Goal: Task Accomplishment & Management: Use online tool/utility

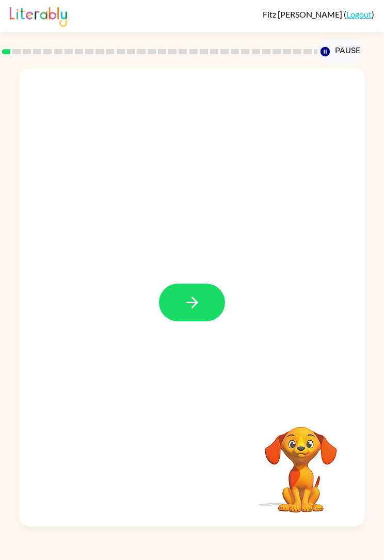
click at [207, 299] on button "button" at bounding box center [192, 303] width 66 height 38
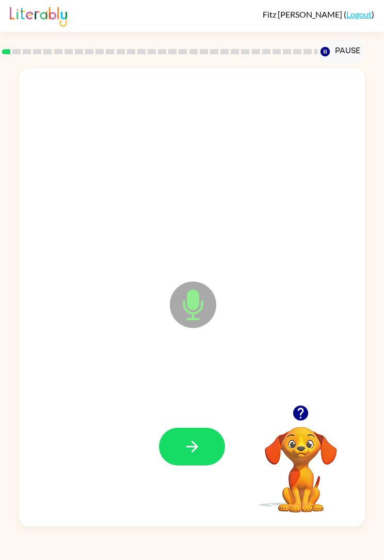
click at [204, 451] on button "button" at bounding box center [192, 447] width 66 height 38
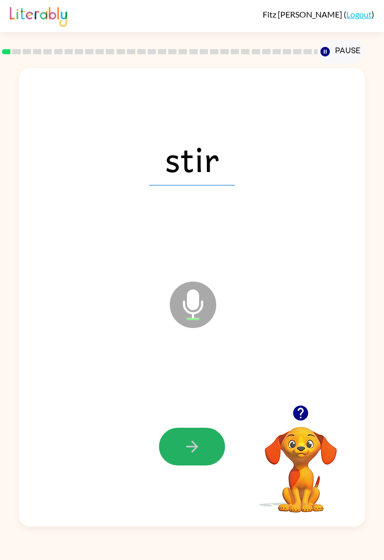
click at [206, 459] on button "button" at bounding box center [192, 447] width 66 height 38
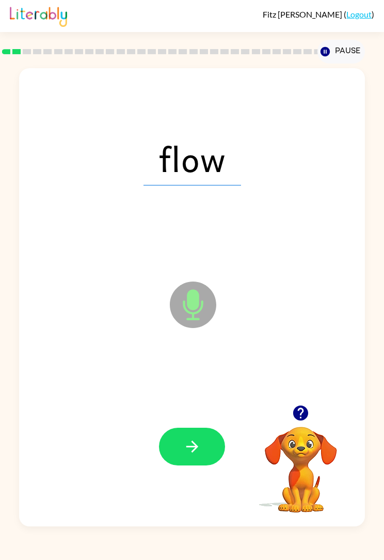
click at [197, 453] on icon "button" at bounding box center [192, 446] width 18 height 18
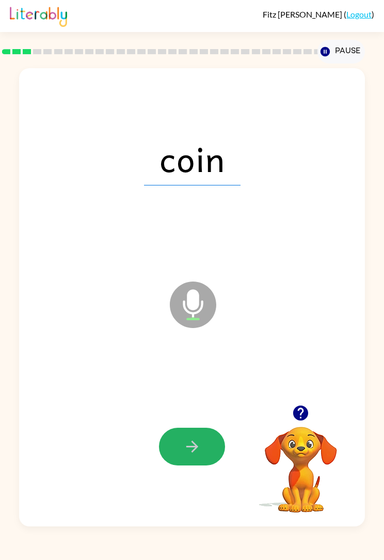
click at [203, 457] on button "button" at bounding box center [192, 447] width 66 height 38
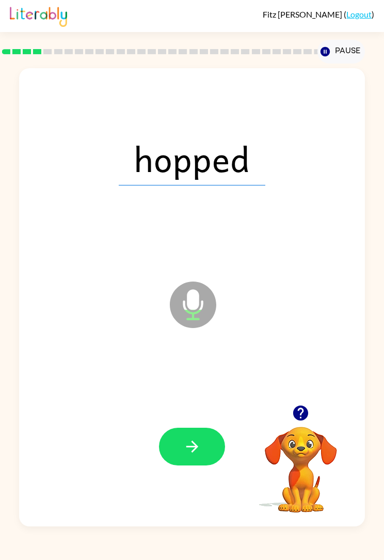
click at [201, 453] on button "button" at bounding box center [192, 447] width 66 height 38
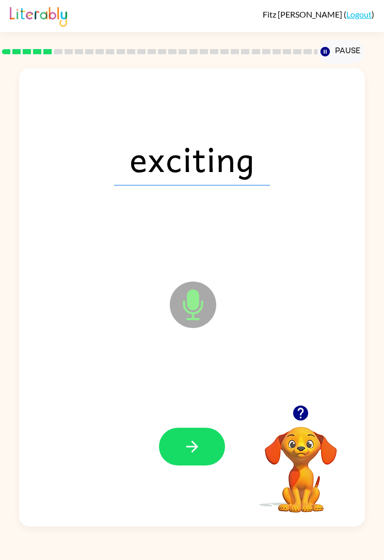
click at [199, 452] on icon "button" at bounding box center [192, 446] width 18 height 18
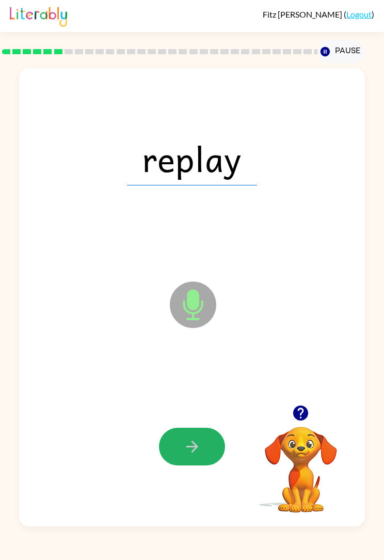
click at [204, 451] on button "button" at bounding box center [192, 447] width 66 height 38
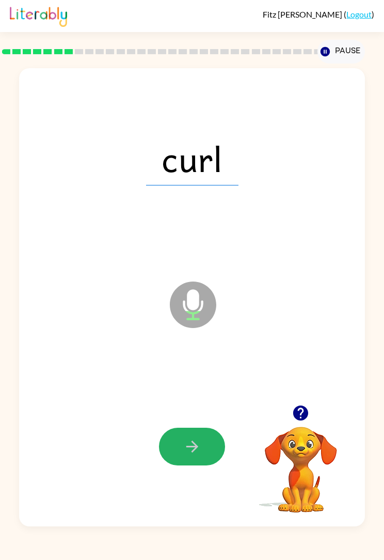
click at [208, 450] on button "button" at bounding box center [192, 447] width 66 height 38
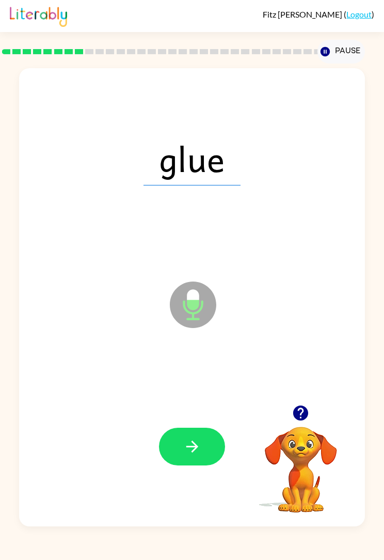
click at [211, 458] on button "button" at bounding box center [192, 447] width 66 height 38
click at [207, 450] on button "button" at bounding box center [192, 447] width 66 height 38
click at [194, 459] on button "button" at bounding box center [192, 447] width 66 height 38
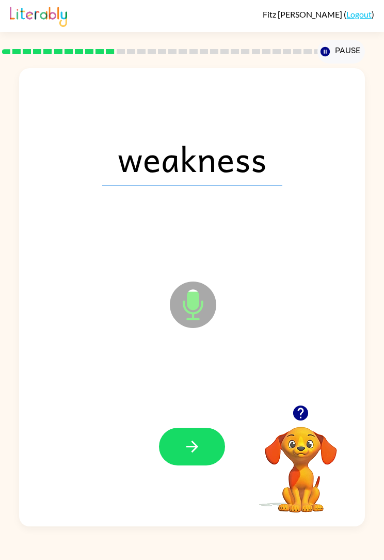
click at [205, 443] on button "button" at bounding box center [192, 447] width 66 height 38
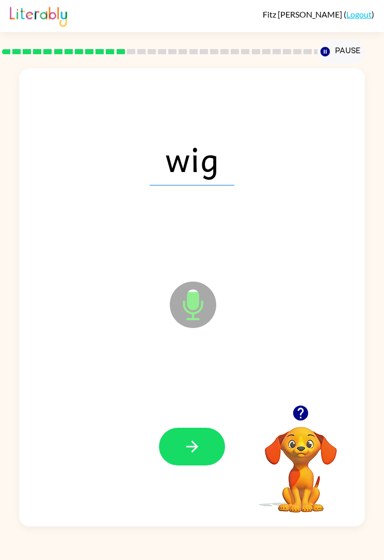
click at [212, 452] on button "button" at bounding box center [192, 447] width 66 height 38
click at [201, 448] on icon "button" at bounding box center [192, 446] width 18 height 18
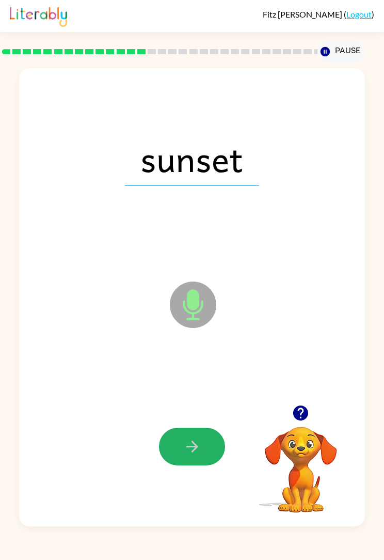
click at [195, 439] on icon "button" at bounding box center [192, 446] width 18 height 18
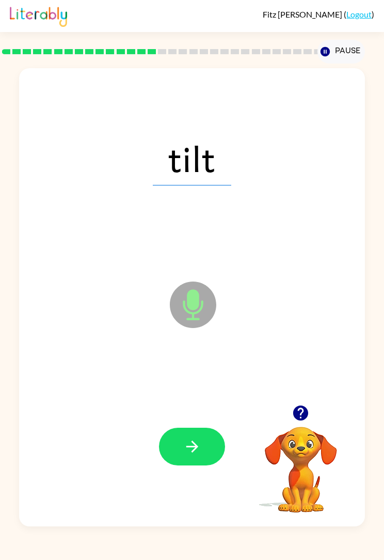
click at [204, 448] on button "button" at bounding box center [192, 447] width 66 height 38
click at [172, 440] on button "button" at bounding box center [192, 447] width 66 height 38
click at [167, 442] on button "button" at bounding box center [192, 447] width 66 height 38
click at [209, 448] on button "button" at bounding box center [192, 447] width 66 height 38
click at [199, 448] on icon "button" at bounding box center [192, 446] width 18 height 18
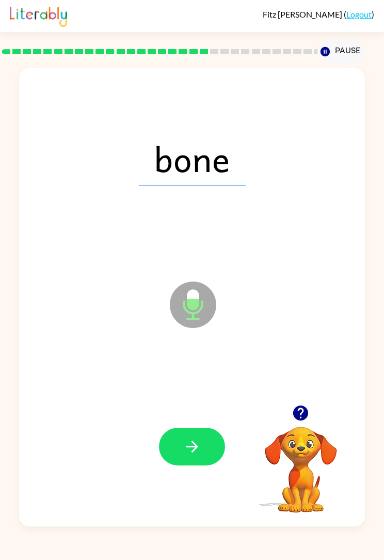
click at [210, 455] on button "button" at bounding box center [192, 447] width 66 height 38
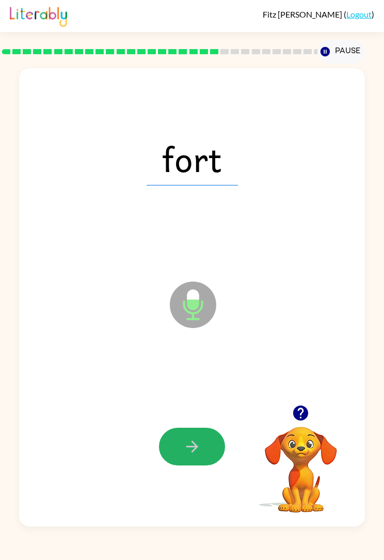
click at [197, 429] on button "button" at bounding box center [192, 447] width 66 height 38
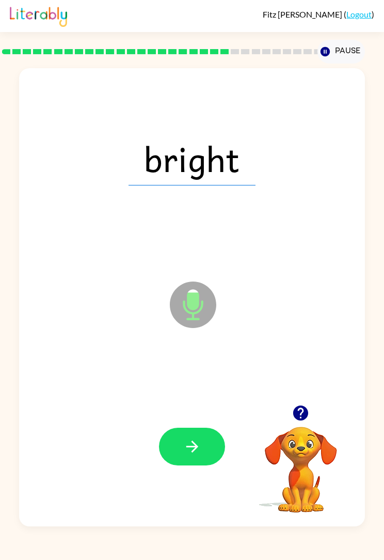
click at [201, 446] on button "button" at bounding box center [192, 447] width 66 height 38
click at [205, 448] on button "button" at bounding box center [192, 447] width 66 height 38
click at [209, 450] on button "button" at bounding box center [192, 447] width 66 height 38
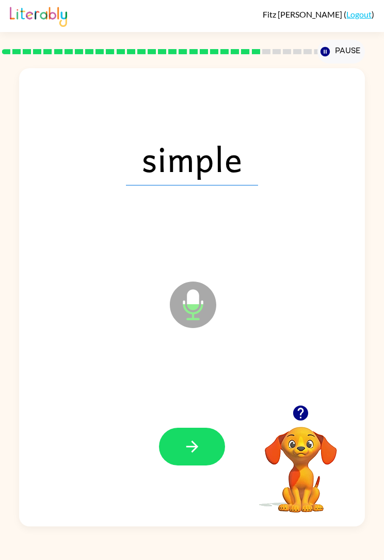
click at [209, 451] on button "button" at bounding box center [192, 447] width 66 height 38
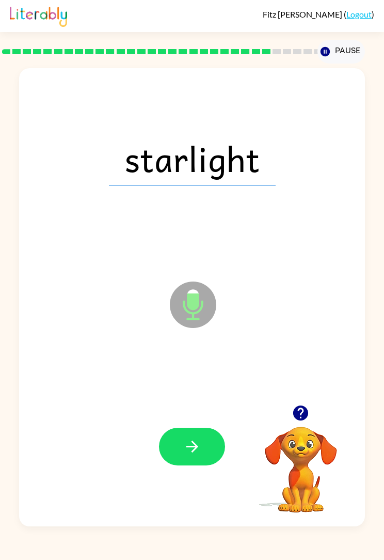
click at [210, 450] on button "button" at bounding box center [192, 447] width 66 height 38
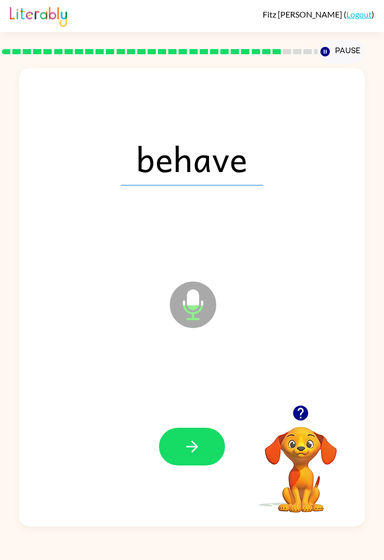
click at [204, 450] on button "button" at bounding box center [192, 447] width 66 height 38
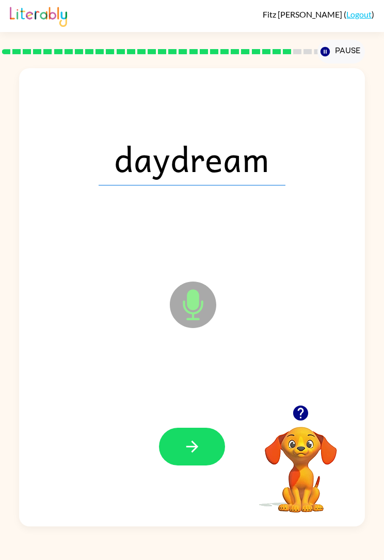
click at [205, 451] on button "button" at bounding box center [192, 447] width 66 height 38
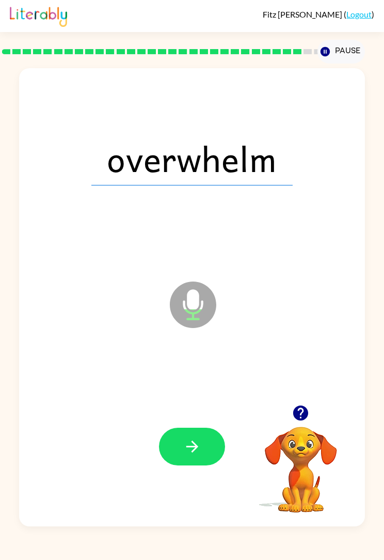
click at [214, 454] on button "button" at bounding box center [192, 447] width 66 height 38
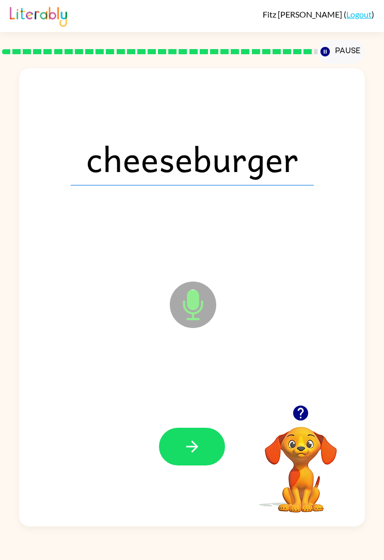
click at [200, 448] on icon "button" at bounding box center [192, 446] width 18 height 18
